Goal: Find specific page/section: Find specific page/section

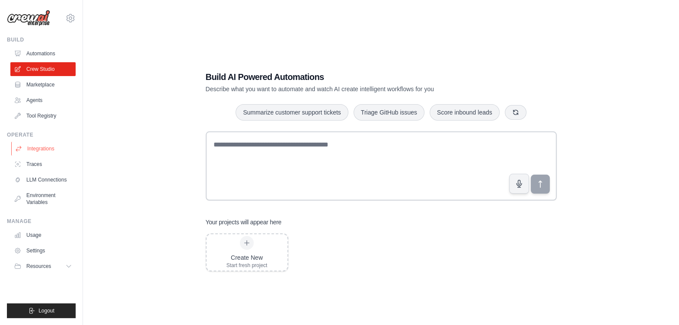
click at [42, 150] on link "Integrations" at bounding box center [43, 149] width 65 height 14
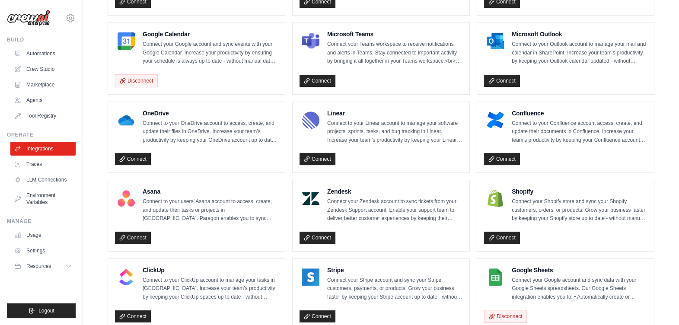
scroll to position [378, 0]
